Goal: Information Seeking & Learning: Learn about a topic

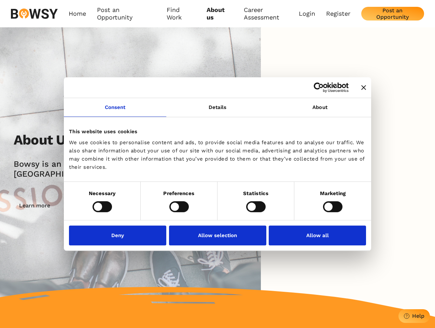
click at [361, 88] on icon "Close banner" at bounding box center [363, 87] width 5 height 5
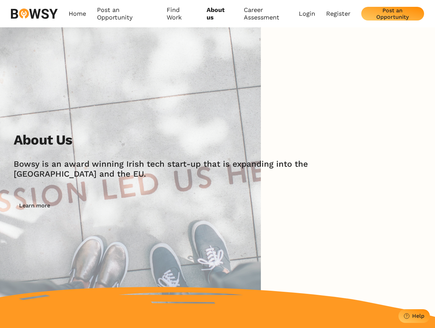
click at [115, 111] on link "Consent" at bounding box center [115, 107] width 102 height 19
click at [217, 111] on img at bounding box center [130, 171] width 261 height 289
click at [320, 111] on div "About Us [PERSON_NAME] is an award winning Irish tech start-up that is expandin…" at bounding box center [217, 171] width 435 height 289
click at [102, 206] on div "About Us [PERSON_NAME] is an award winning Irish tech start-up that is expandin…" at bounding box center [224, 172] width 421 height 81
click at [179, 206] on div "About Us [PERSON_NAME] is an award winning Irish tech start-up that is expandin…" at bounding box center [224, 172] width 421 height 81
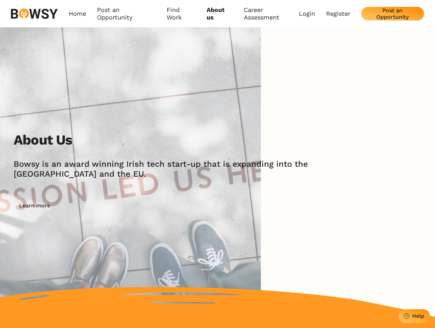
click at [256, 206] on div "About Us [PERSON_NAME] is an award winning Irish tech start-up that is expandin…" at bounding box center [224, 172] width 421 height 81
click at [332, 206] on div "About Us [PERSON_NAME] is an award winning Irish tech start-up that is expandin…" at bounding box center [224, 172] width 421 height 81
click at [119, 235] on img at bounding box center [130, 171] width 261 height 289
click at [217, 235] on img at bounding box center [130, 171] width 261 height 289
